Goal: Transaction & Acquisition: Purchase product/service

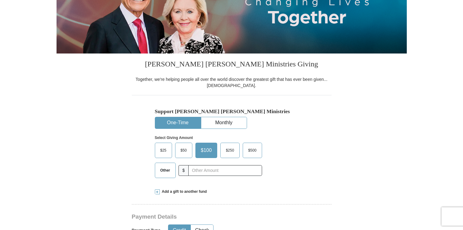
scroll to position [133, 0]
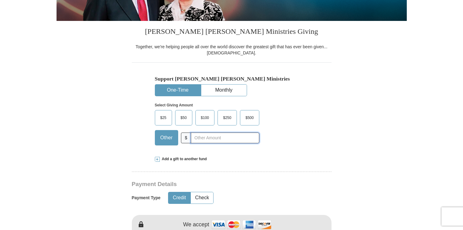
click at [236, 141] on input "text" at bounding box center [225, 138] width 68 height 11
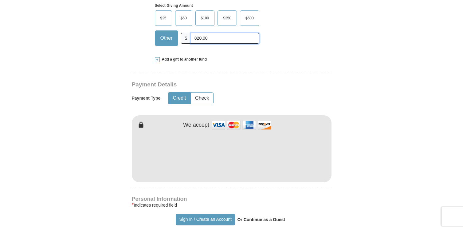
scroll to position [284, 0]
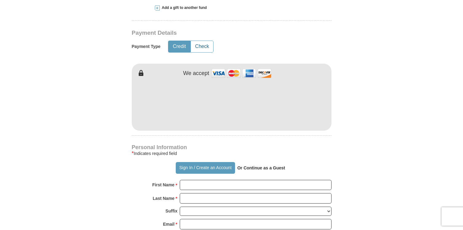
type input "820.00"
click at [209, 48] on button "Check" at bounding box center [202, 46] width 22 height 11
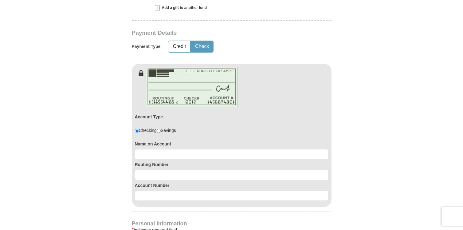
scroll to position [292, 0]
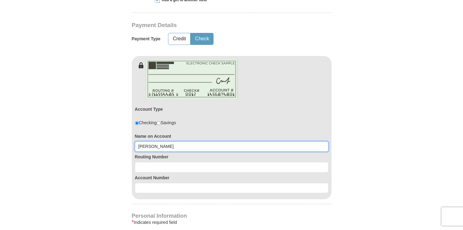
type input "Juan Rosel Jr"
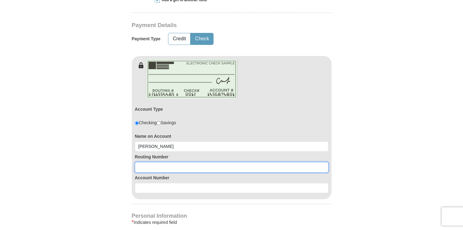
click at [194, 162] on input at bounding box center [232, 167] width 194 height 10
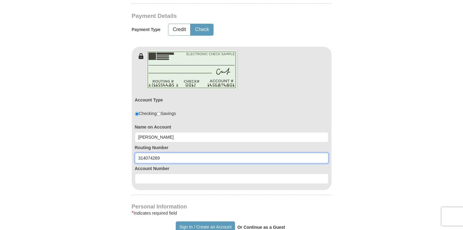
type input "314074269"
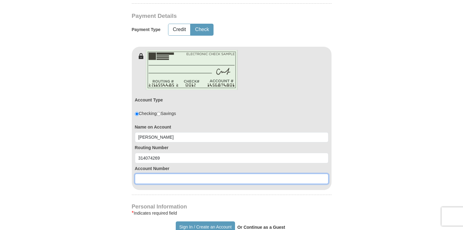
click at [208, 174] on input at bounding box center [232, 179] width 194 height 10
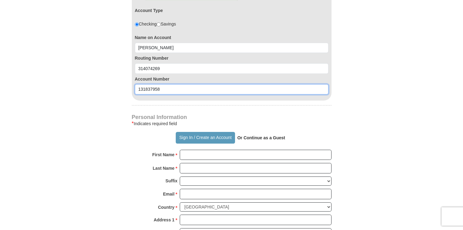
scroll to position [442, 0]
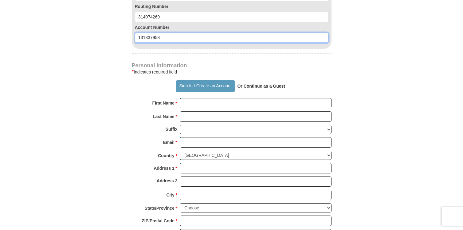
type input "131837958"
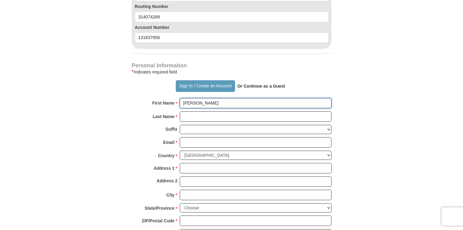
type input "Juan"
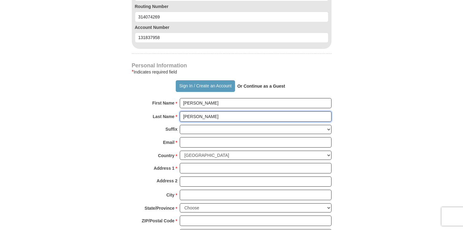
type input "Rosel"
select select "Jr"
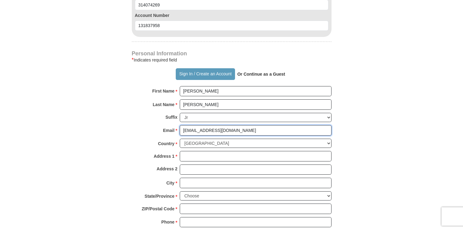
scroll to position [456, 0]
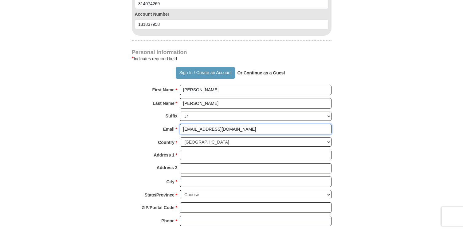
type input "juanroseljr@outlook.com"
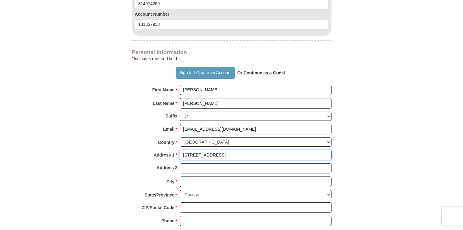
type input "2200 Stonegate Dr"
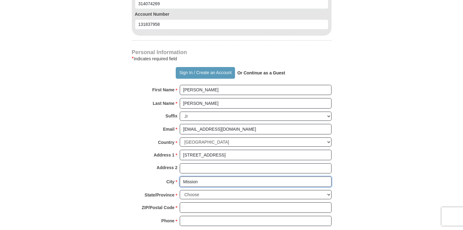
type input "Mission"
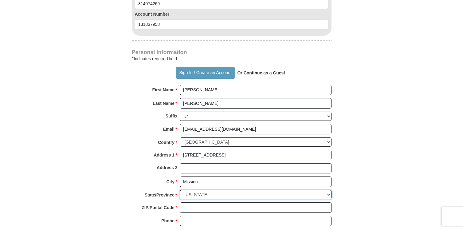
select select "TX"
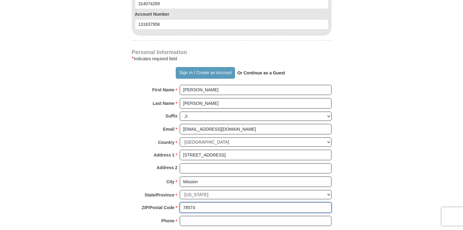
type input "78574"
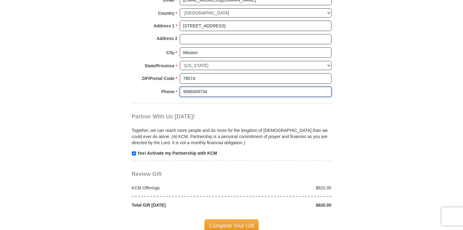
scroll to position [595, 0]
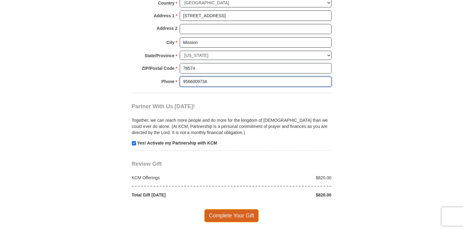
type input "9566009734"
click at [239, 210] on span "Complete Your Gift" at bounding box center [231, 215] width 54 height 13
